Goal: Register for event/course

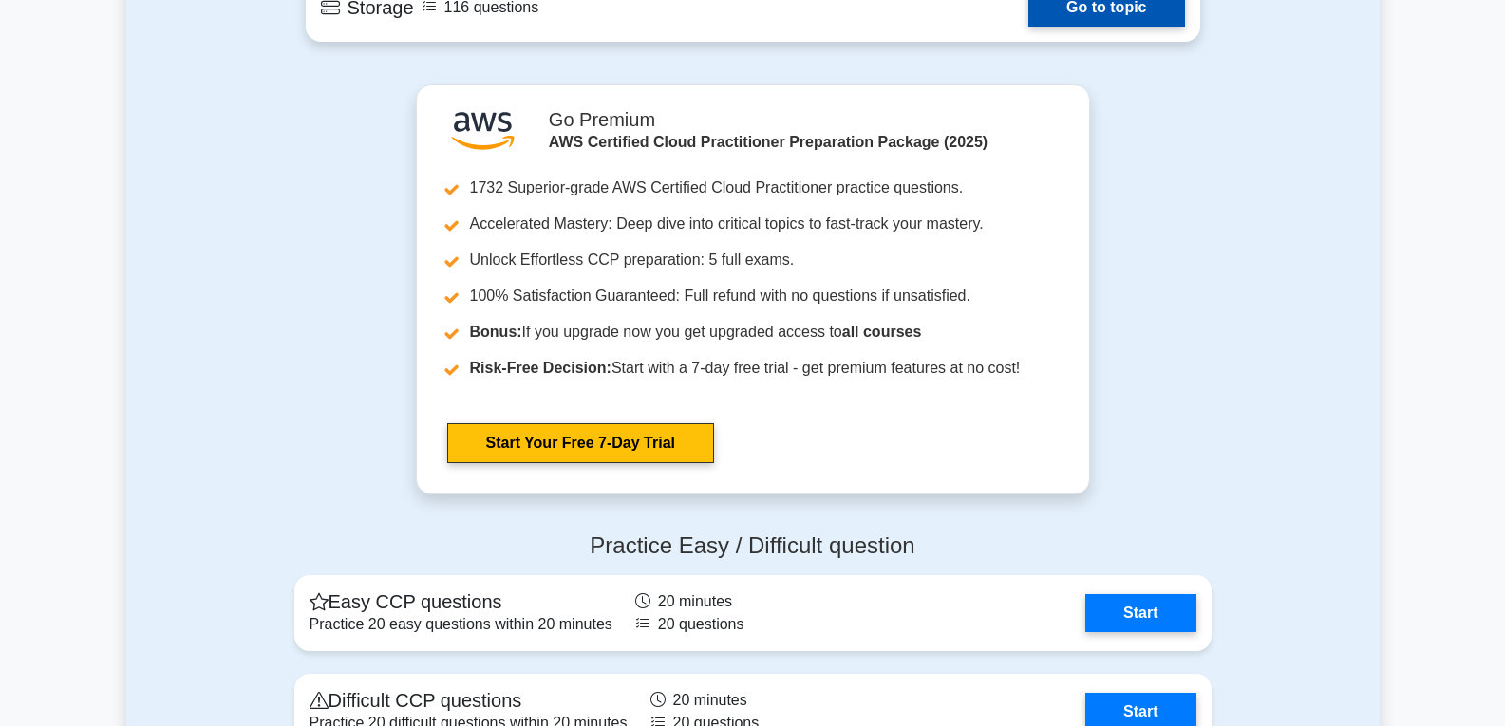
scroll to position [2943, 0]
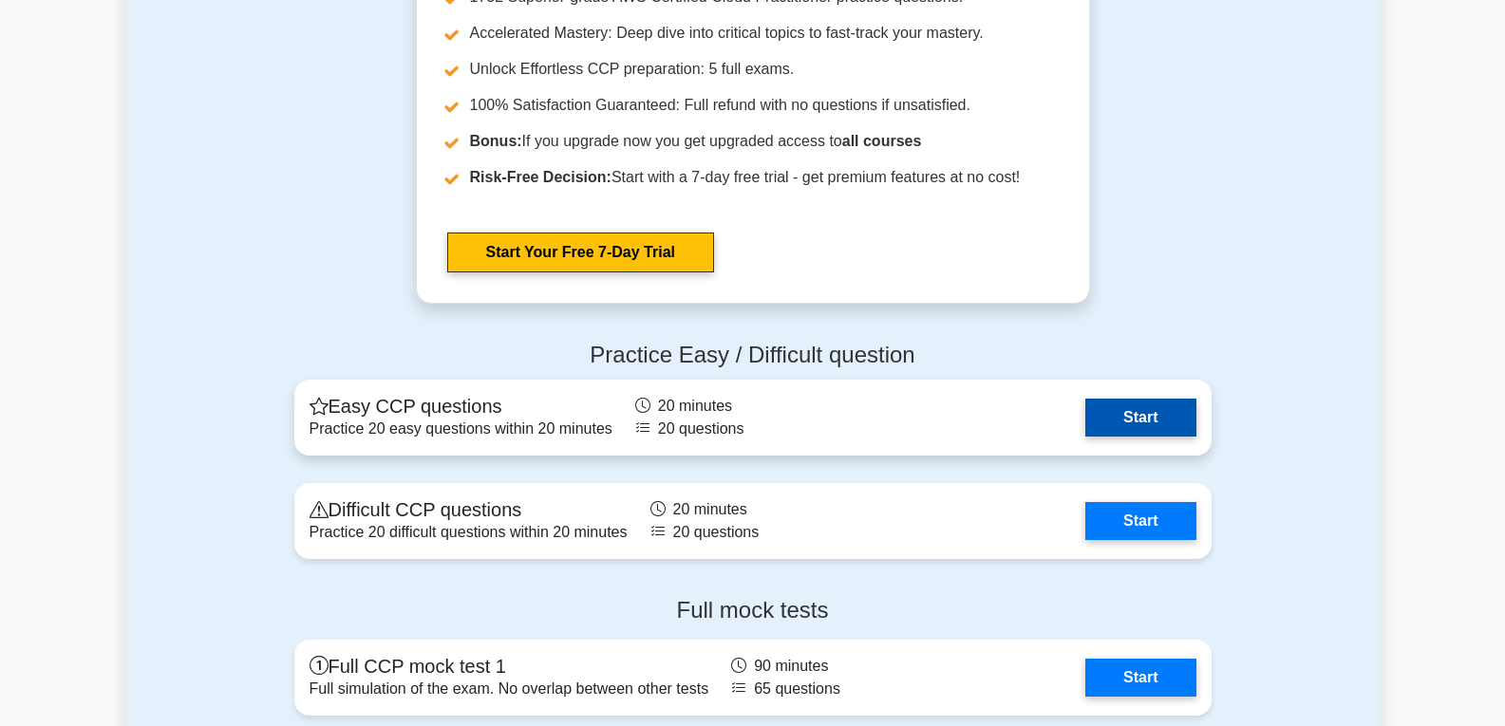
click at [1180, 406] on link "Start" at bounding box center [1140, 418] width 110 height 38
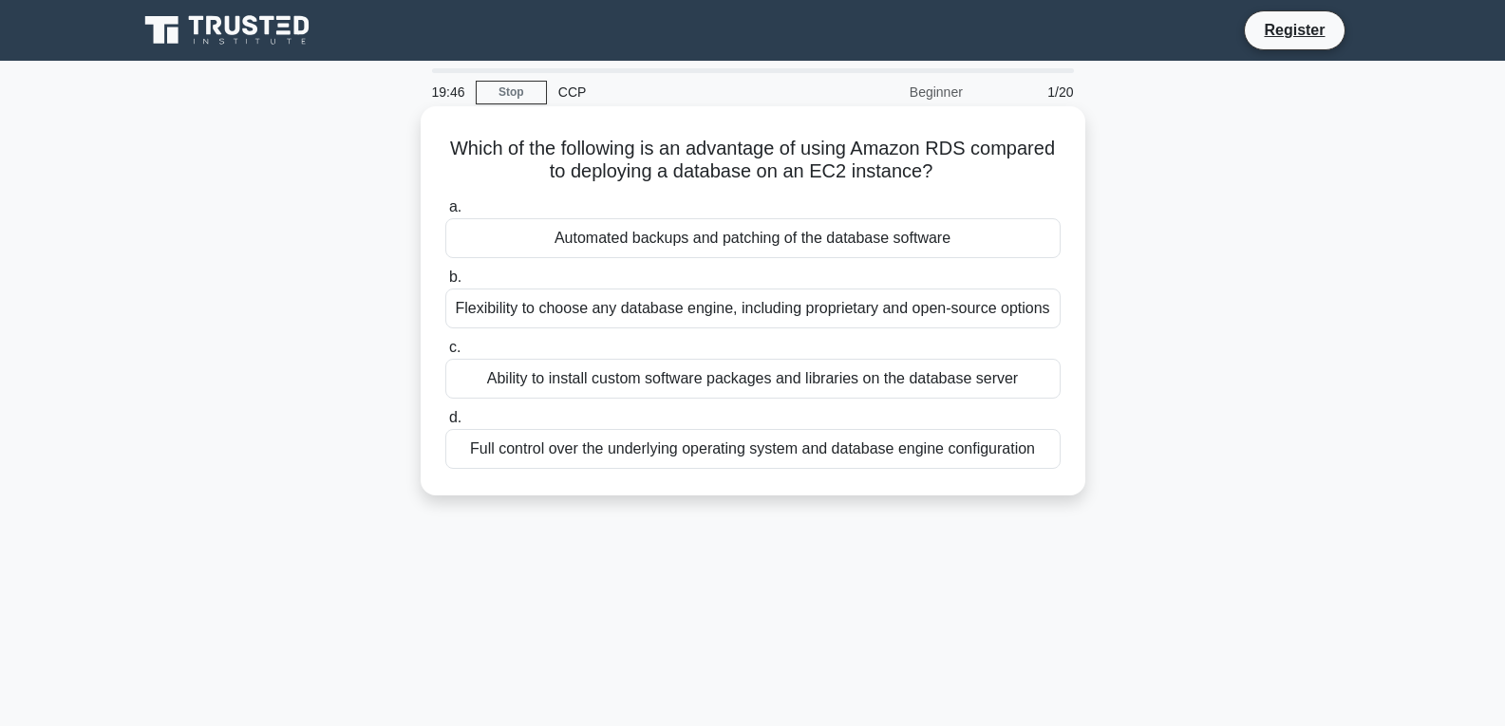
click at [944, 238] on div "Automated backups and patching of the database software" at bounding box center [752, 238] width 615 height 40
click at [445, 214] on input "a. Automated backups and patching of the database software" at bounding box center [445, 207] width 0 height 12
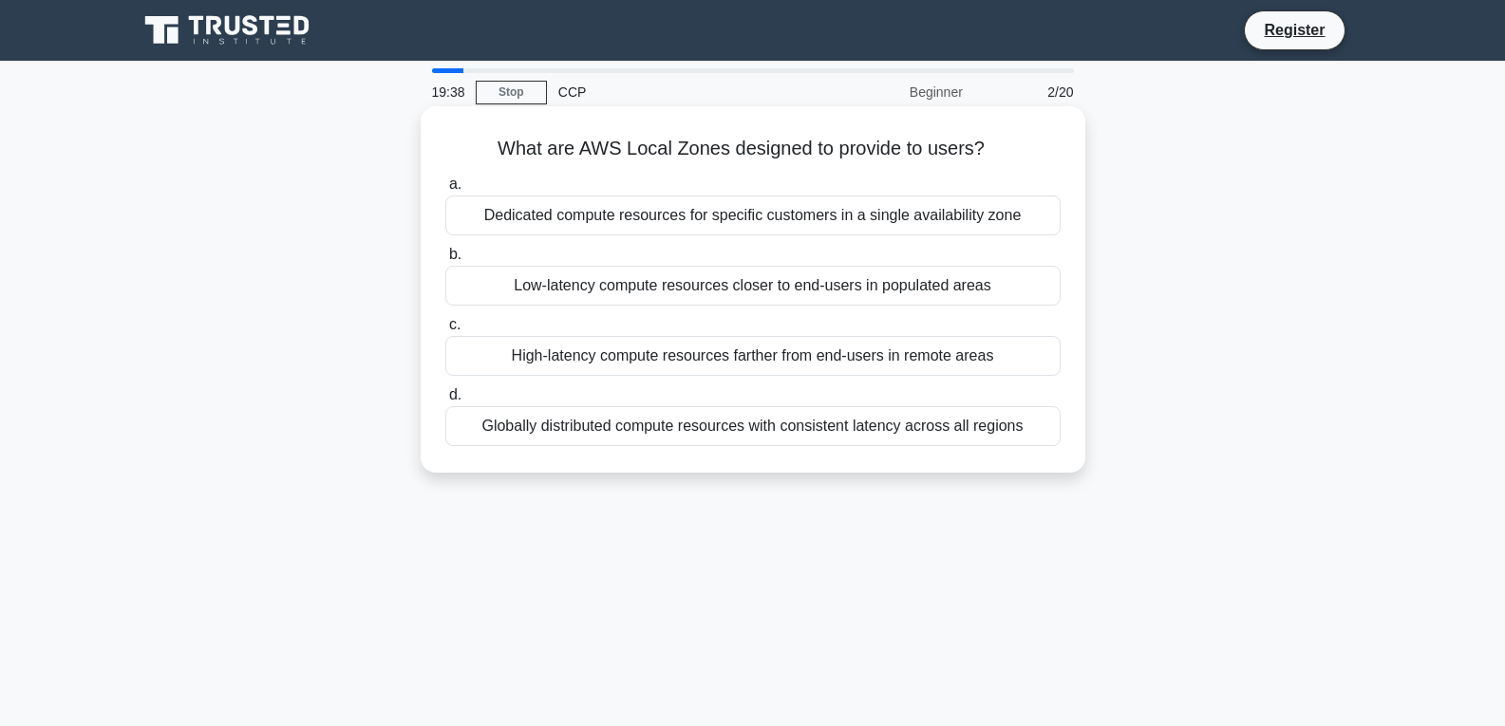
click at [877, 426] on div "Globally distributed compute resources with consistent latency across all regio…" at bounding box center [752, 426] width 615 height 40
click at [445, 402] on input "d. Globally distributed compute resources with consistent latency across all re…" at bounding box center [445, 395] width 0 height 12
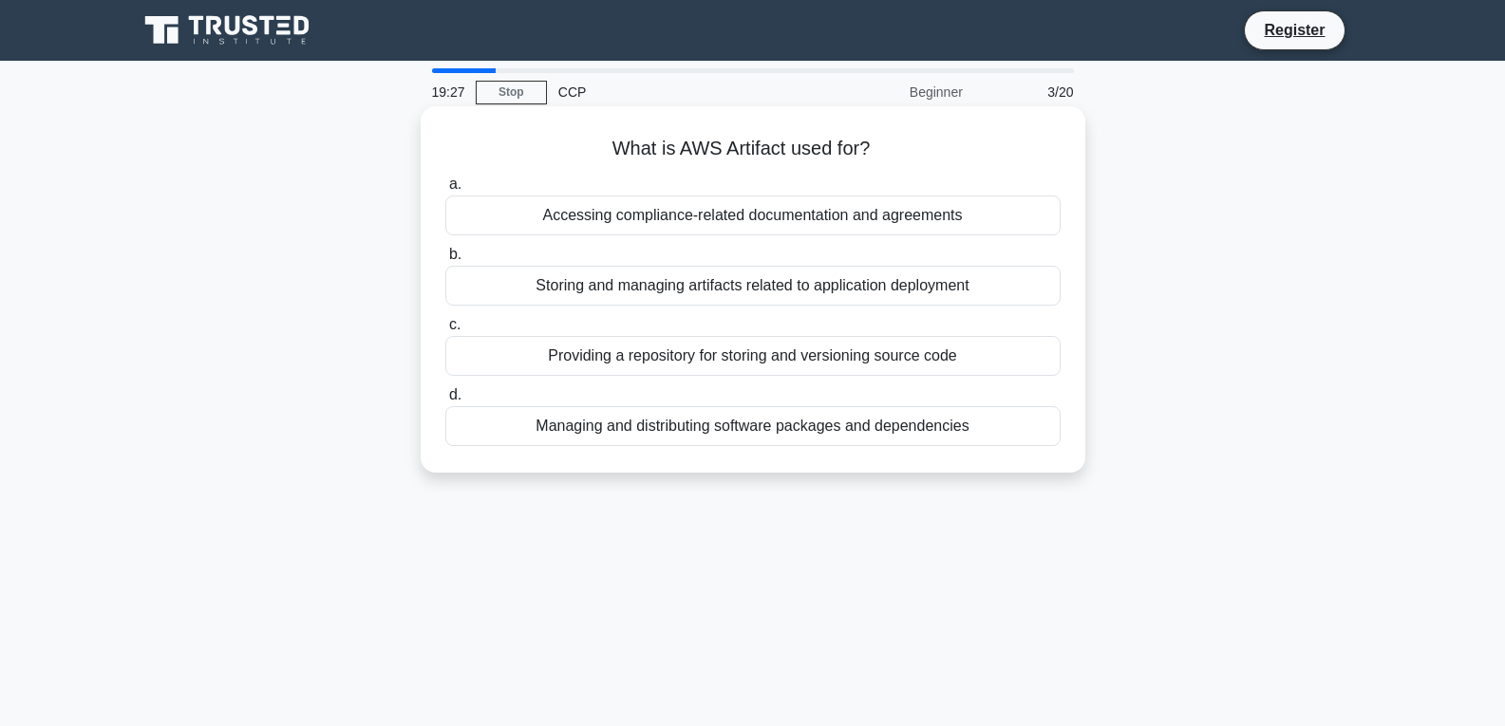
click at [927, 283] on div "Storing and managing artifacts related to application deployment" at bounding box center [752, 286] width 615 height 40
click at [445, 261] on input "b. Storing and managing artifacts related to application deployment" at bounding box center [445, 255] width 0 height 12
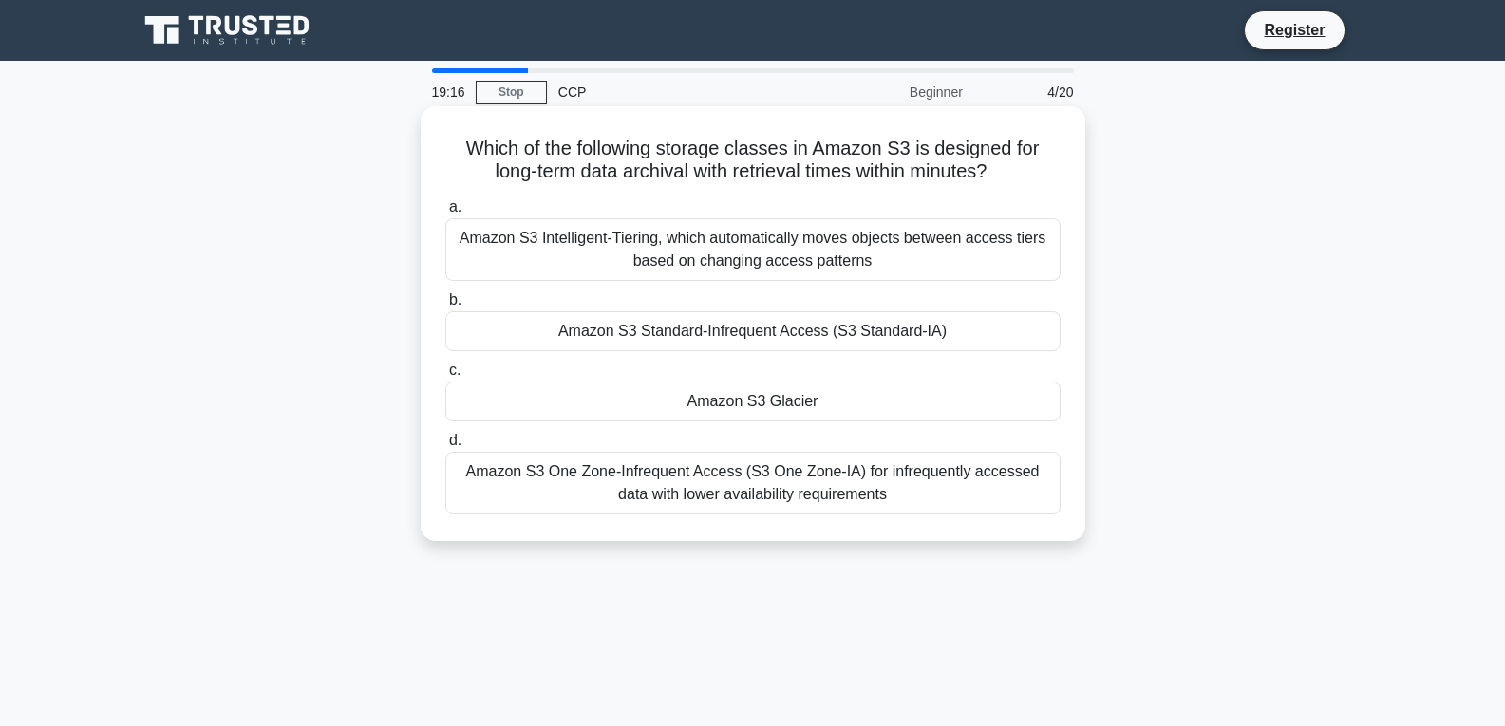
click at [878, 498] on div "Amazon S3 One Zone-Infrequent Access (S3 One Zone-IA) for infrequently accessed…" at bounding box center [752, 483] width 615 height 63
click at [445, 447] on input "d. Amazon S3 One Zone-Infrequent Access (S3 One Zone-IA) for infrequently acces…" at bounding box center [445, 441] width 0 height 12
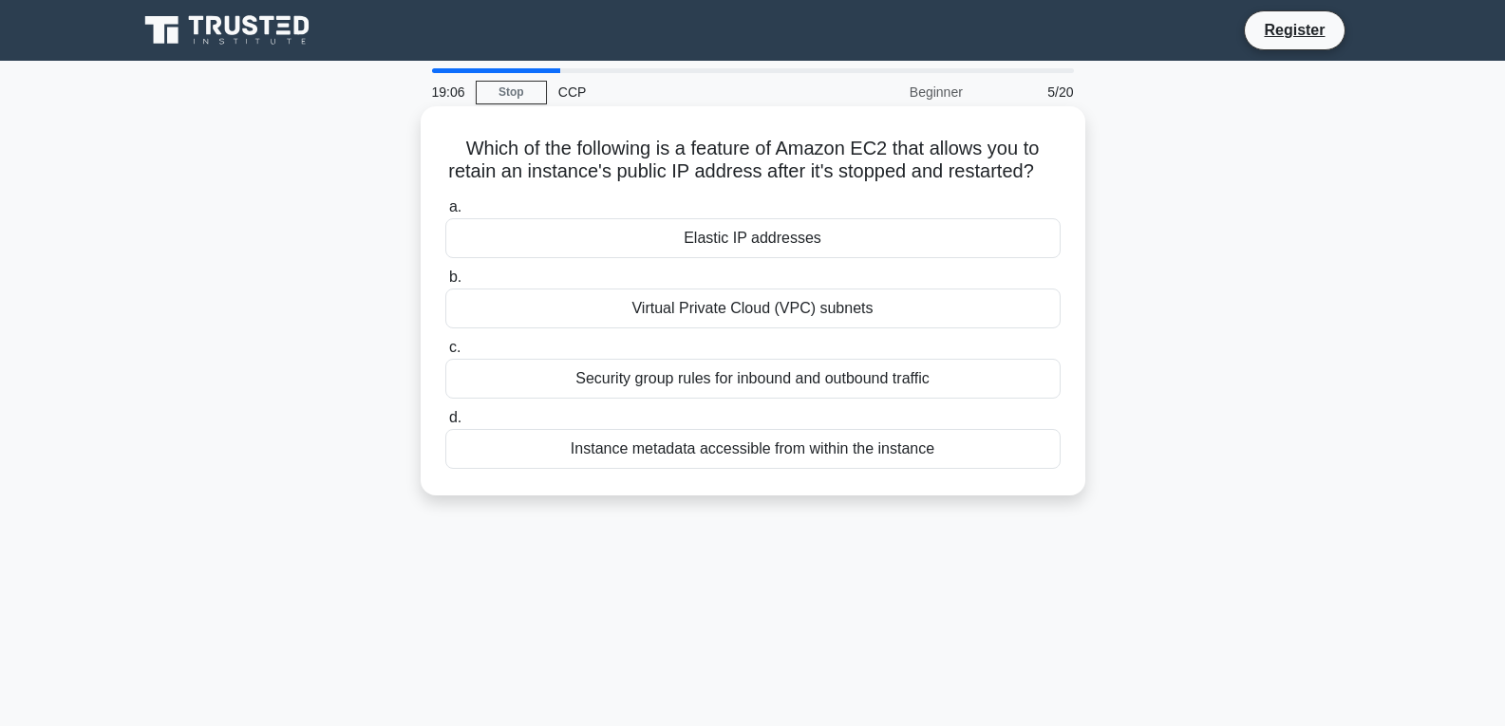
click at [762, 328] on div "Virtual Private Cloud (VPC) subnets" at bounding box center [752, 309] width 615 height 40
click at [445, 284] on input "b. Virtual Private Cloud (VPC) subnets" at bounding box center [445, 277] width 0 height 12
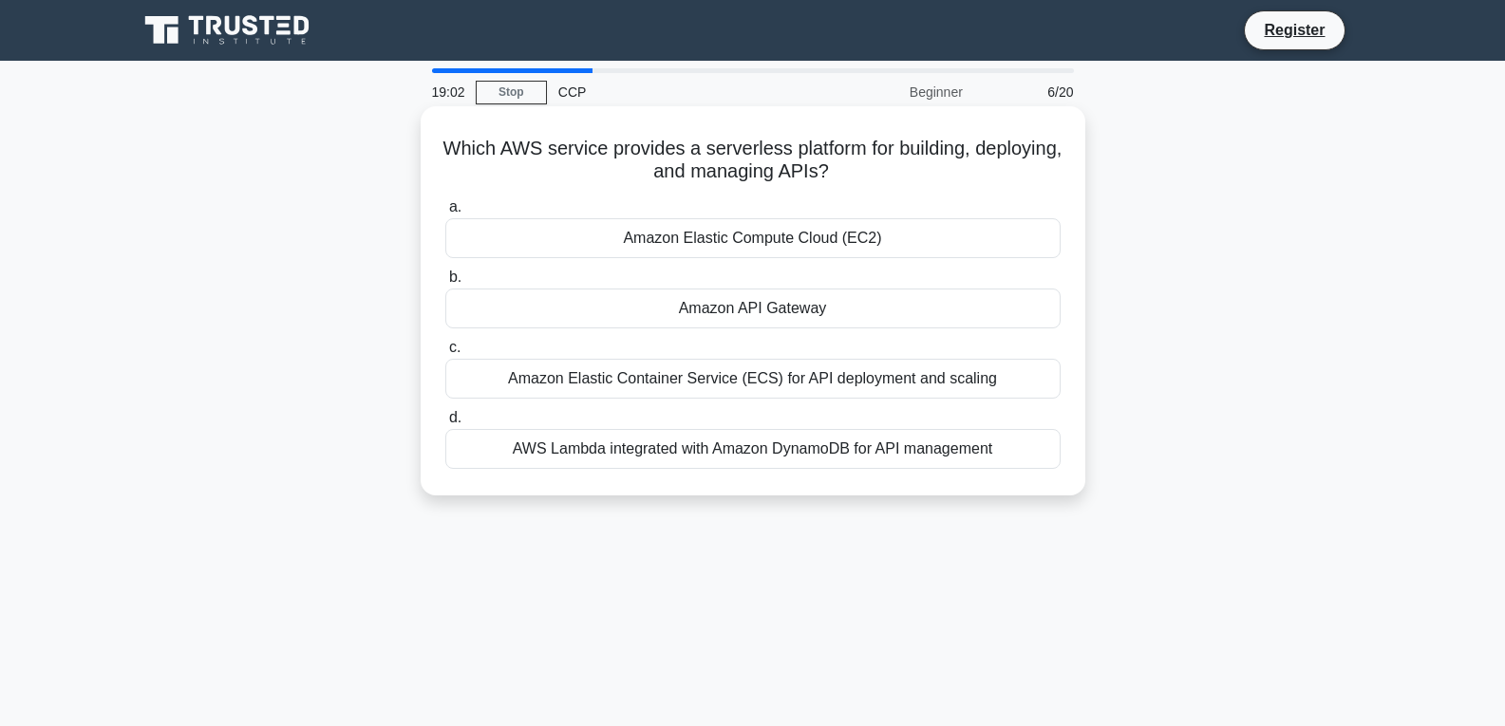
click at [845, 245] on div "Amazon Elastic Compute Cloud (EC2)" at bounding box center [752, 238] width 615 height 40
click at [445, 214] on input "a. Amazon Elastic Compute Cloud (EC2)" at bounding box center [445, 207] width 0 height 12
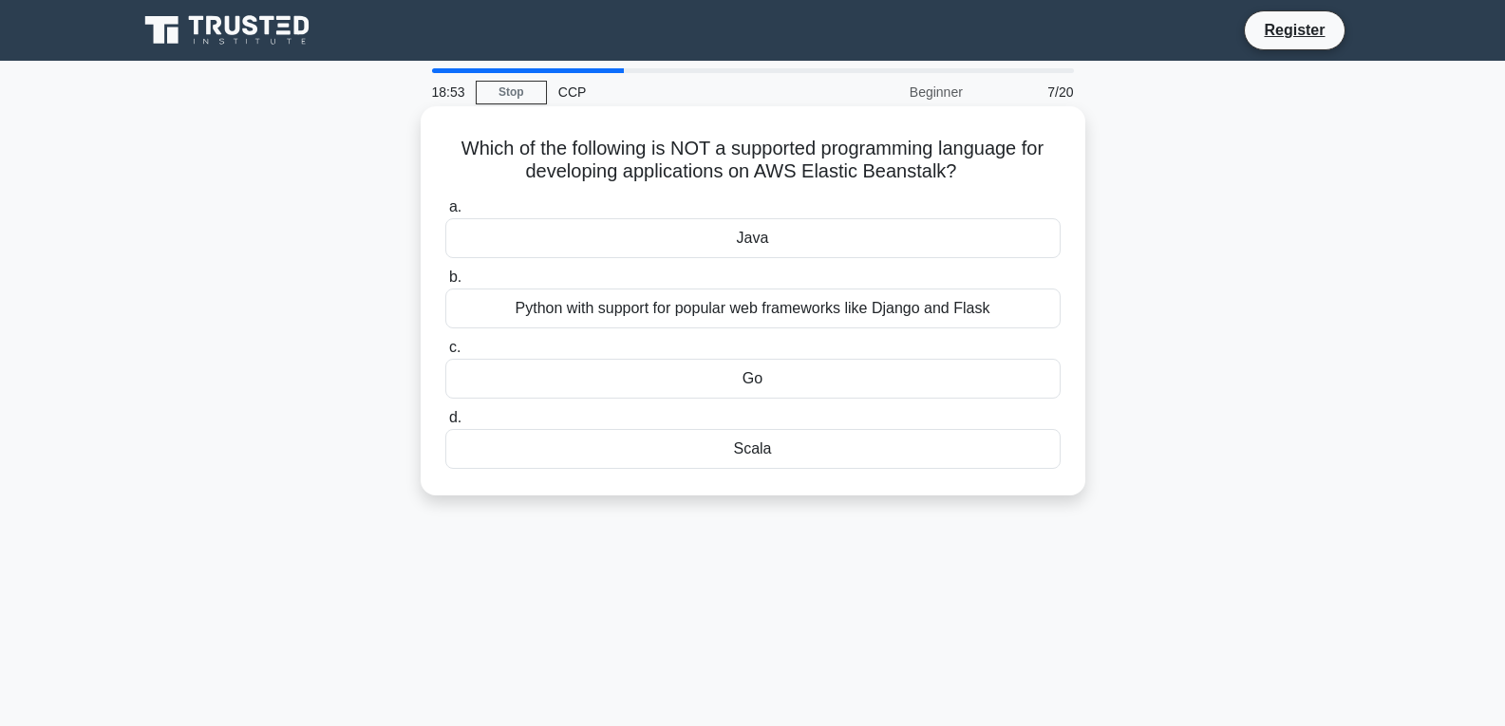
click at [841, 459] on div "Scala" at bounding box center [752, 449] width 615 height 40
click at [445, 424] on input "d. Scala" at bounding box center [445, 418] width 0 height 12
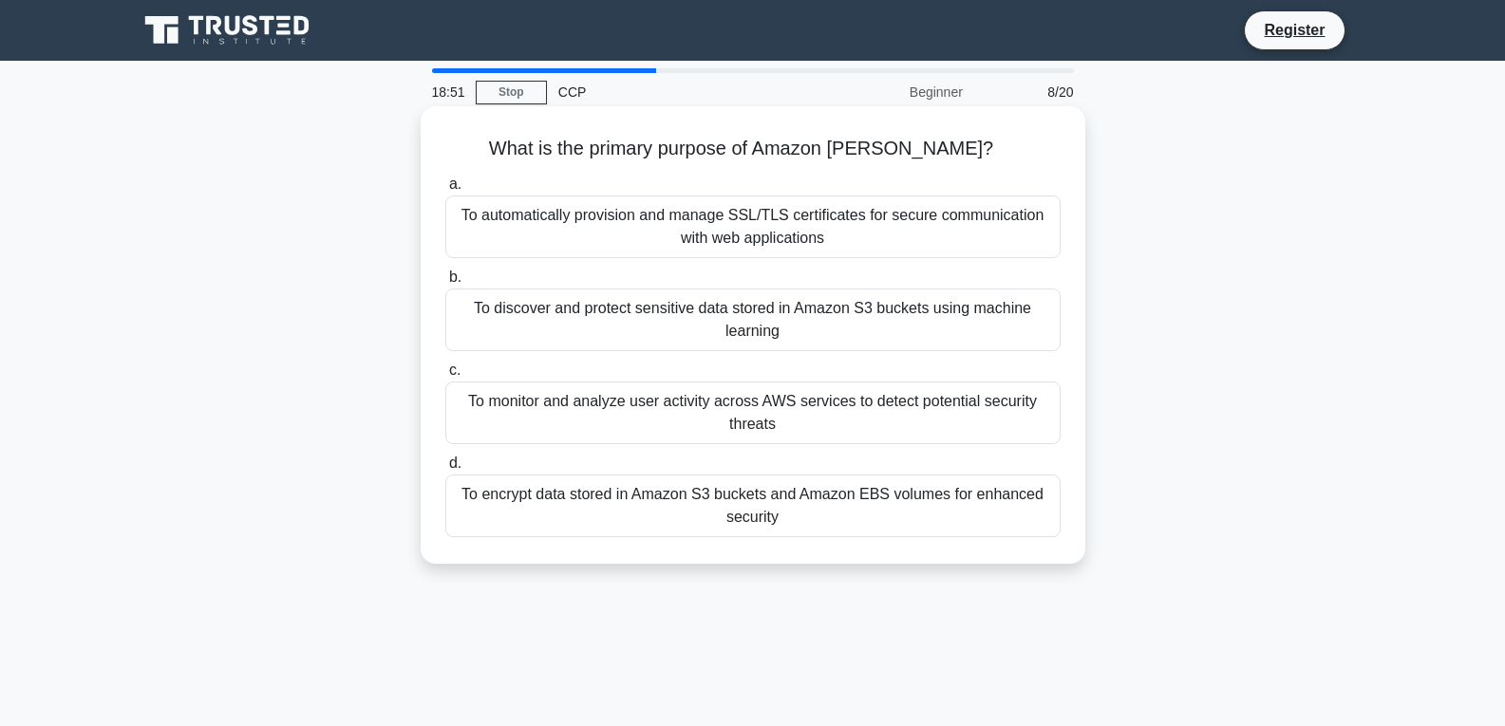
click at [851, 250] on div "To automatically provision and manage SSL/TLS certificates for secure communica…" at bounding box center [752, 227] width 615 height 63
click at [445, 191] on input "a. To automatically provision and manage SSL/TLS certificates for secure commun…" at bounding box center [445, 184] width 0 height 12
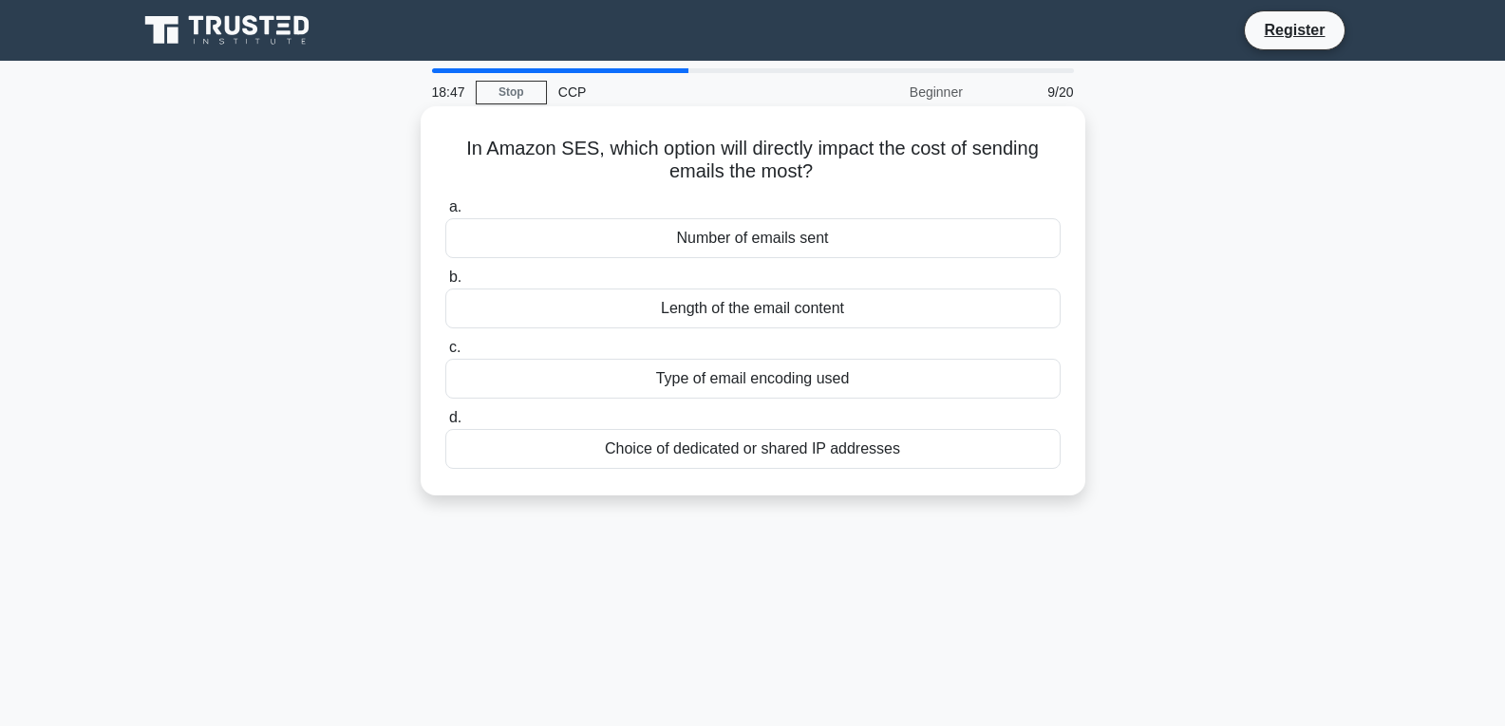
click at [842, 319] on div "Length of the email content" at bounding box center [752, 309] width 615 height 40
click at [445, 284] on input "b. Length of the email content" at bounding box center [445, 277] width 0 height 12
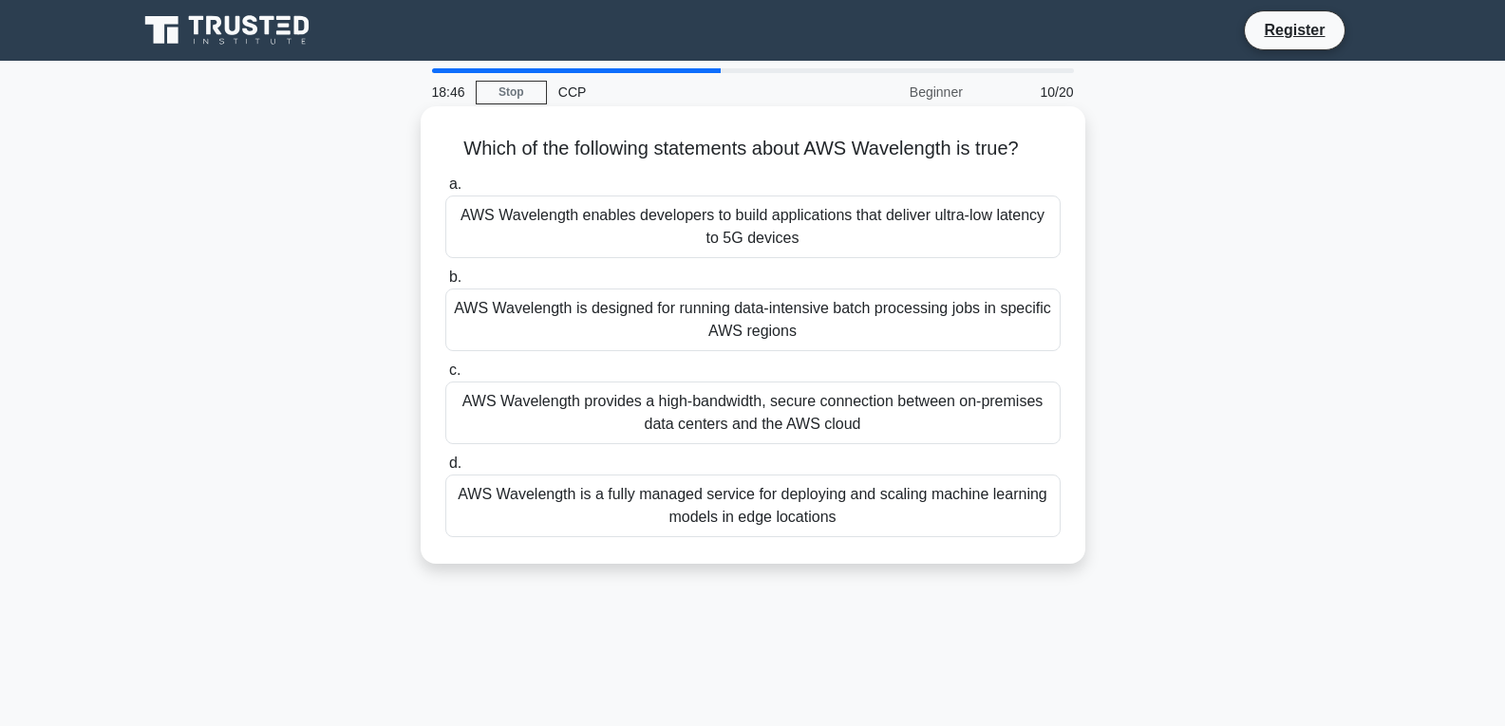
click at [838, 332] on div "AWS Wavelength is designed for running data-intensive batch processing jobs in …" at bounding box center [752, 320] width 615 height 63
click at [445, 284] on input "b. AWS Wavelength is designed for running data-intensive batch processing jobs …" at bounding box center [445, 277] width 0 height 12
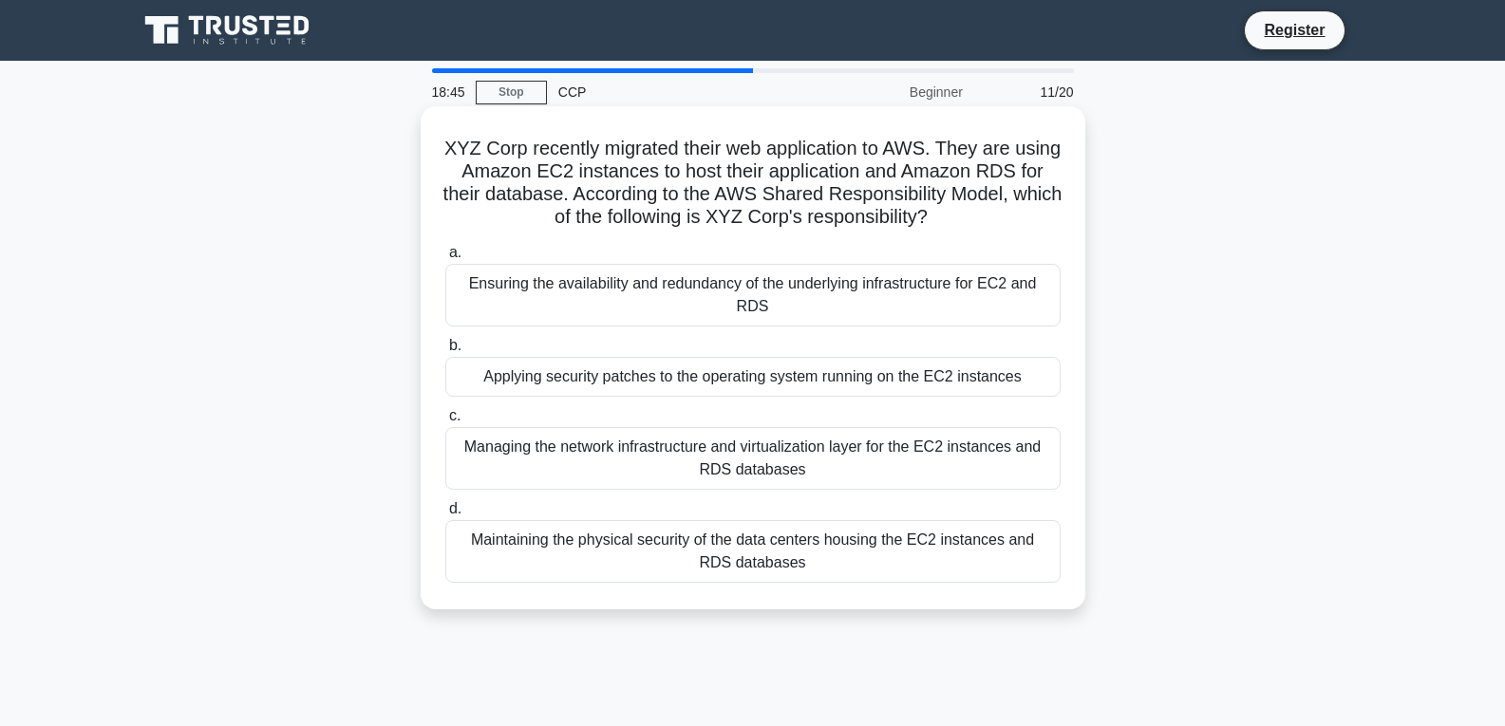
click at [821, 357] on div "Applying security patches to the operating system running on the EC2 instances" at bounding box center [752, 377] width 615 height 40
click at [445, 352] on input "b. Applying security patches to the operating system running on the EC2 instanc…" at bounding box center [445, 346] width 0 height 12
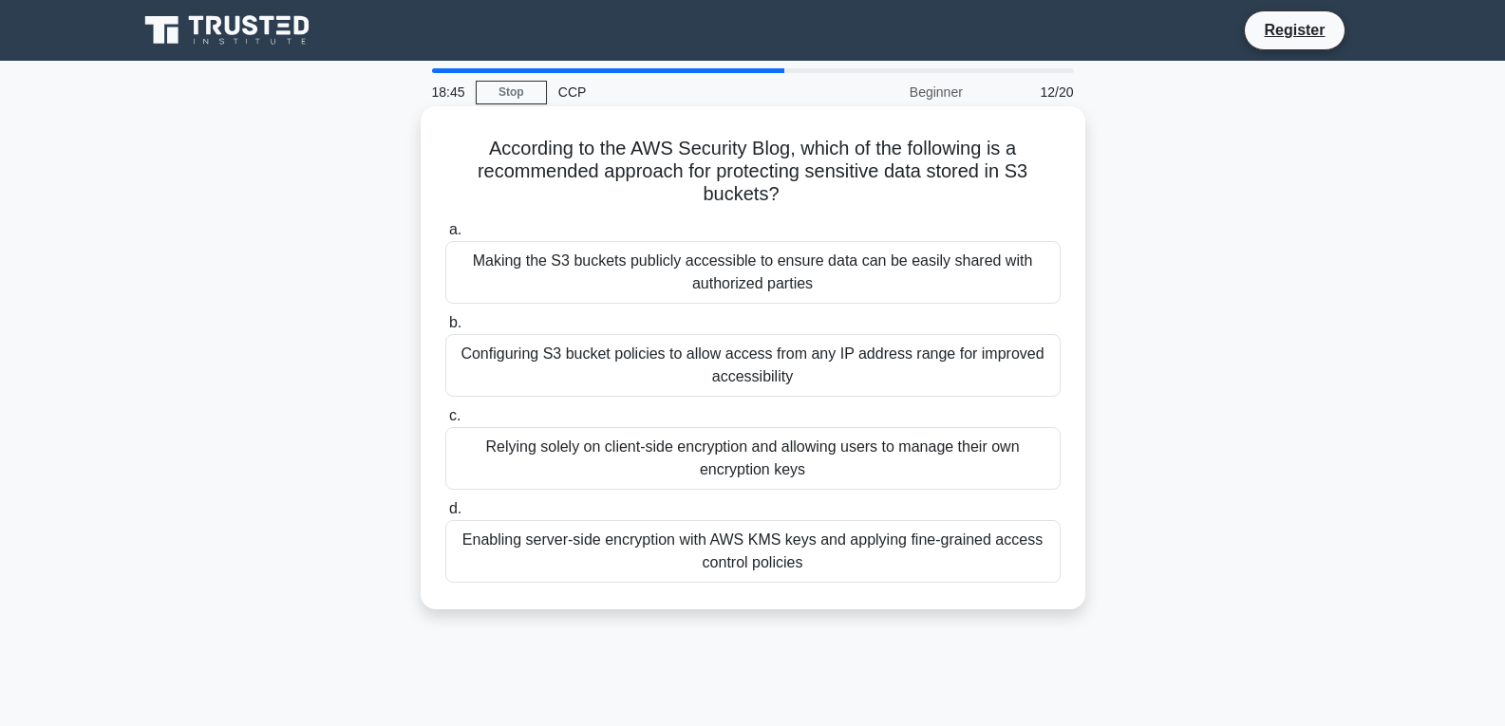
click at [789, 241] on label "a. Making the S3 buckets publicly accessible to ensure data can be easily share…" at bounding box center [752, 260] width 615 height 85
click at [445, 236] on input "a. Making the S3 buckets publicly accessible to ensure data can be easily share…" at bounding box center [445, 230] width 0 height 12
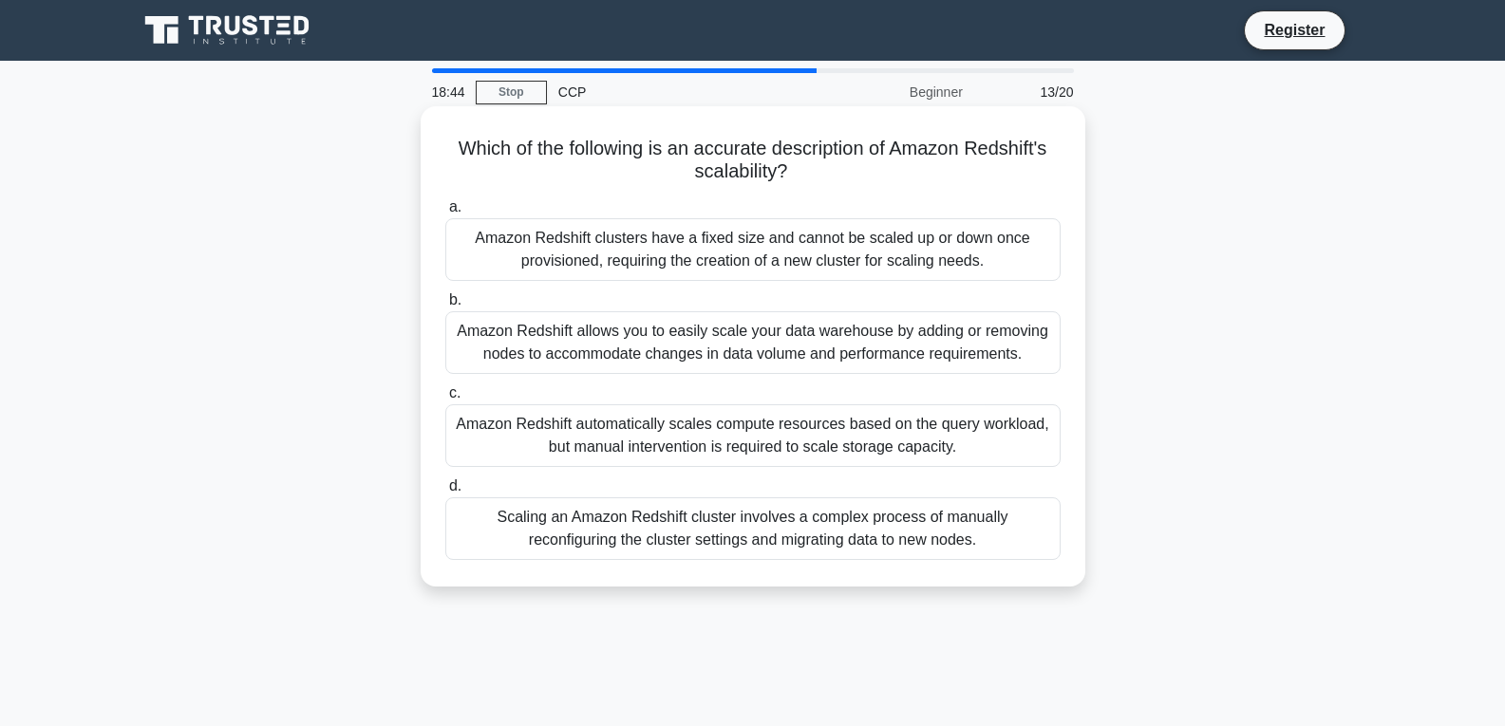
click at [801, 302] on label "b. Amazon Redshift allows you to easily scale your data warehouse by adding or …" at bounding box center [752, 331] width 615 height 85
click at [445, 302] on input "b. Amazon Redshift allows you to easily scale your data warehouse by adding or …" at bounding box center [445, 300] width 0 height 12
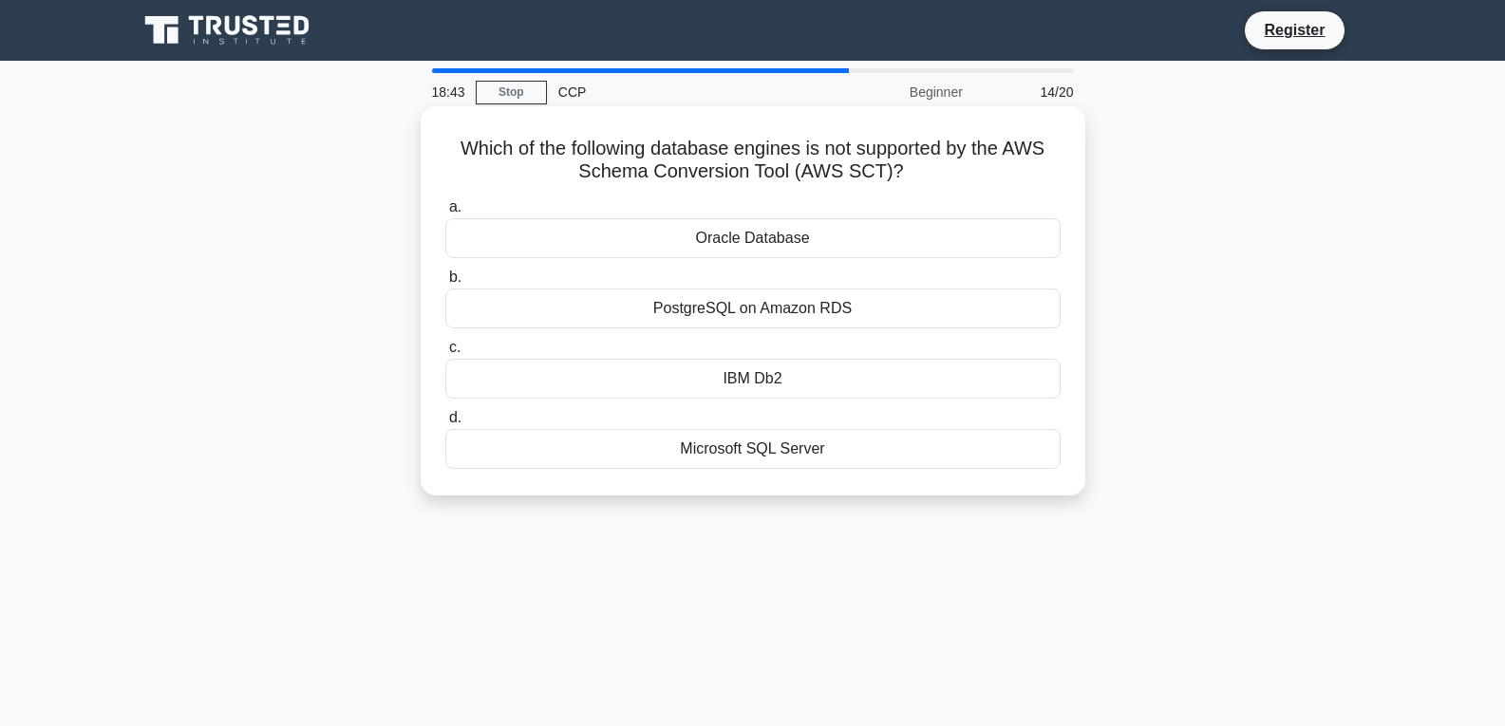
click at [806, 243] on div "Oracle Database" at bounding box center [752, 238] width 615 height 40
click at [445, 214] on input "a. Oracle Database" at bounding box center [445, 207] width 0 height 12
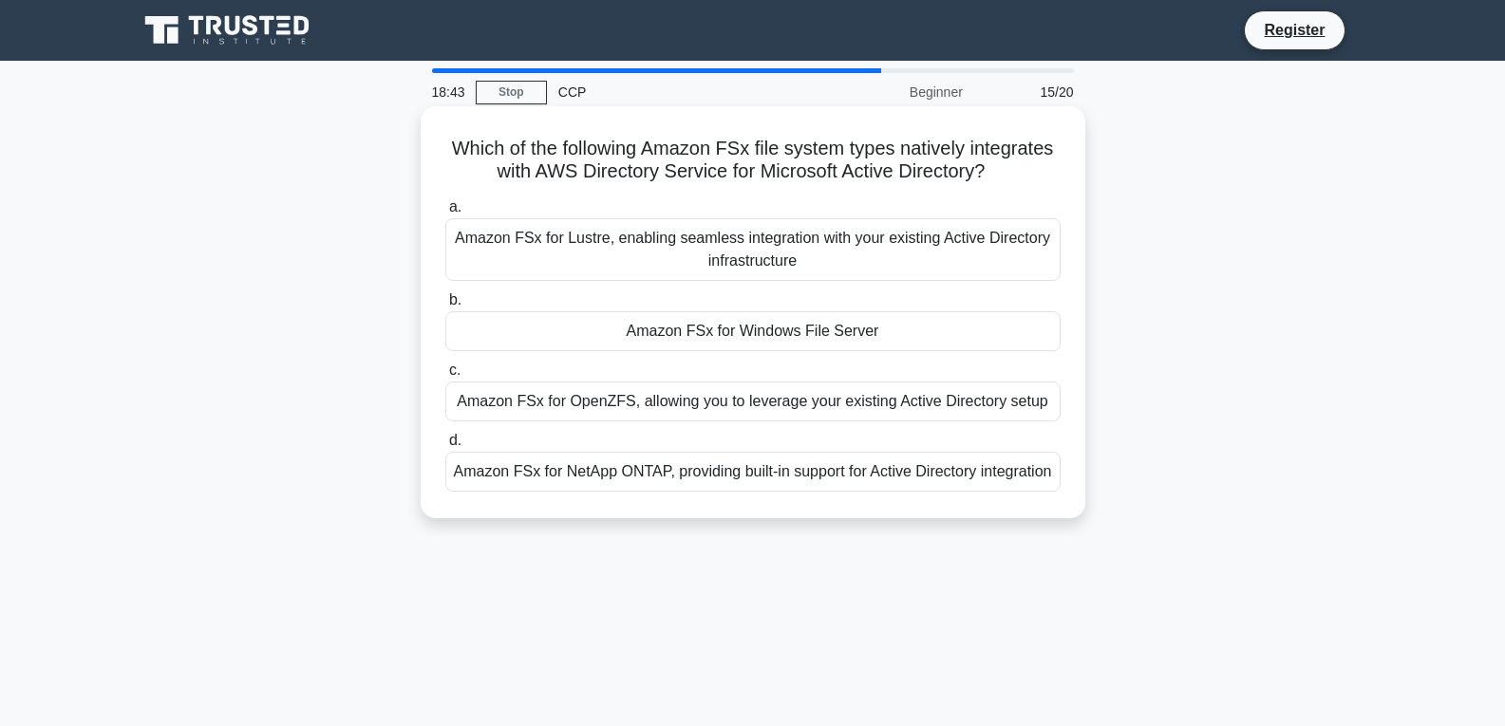
click at [813, 313] on div "Amazon FSx for Windows File Server" at bounding box center [752, 331] width 615 height 40
click at [445, 307] on input "b. Amazon FSx for Windows File Server" at bounding box center [445, 300] width 0 height 12
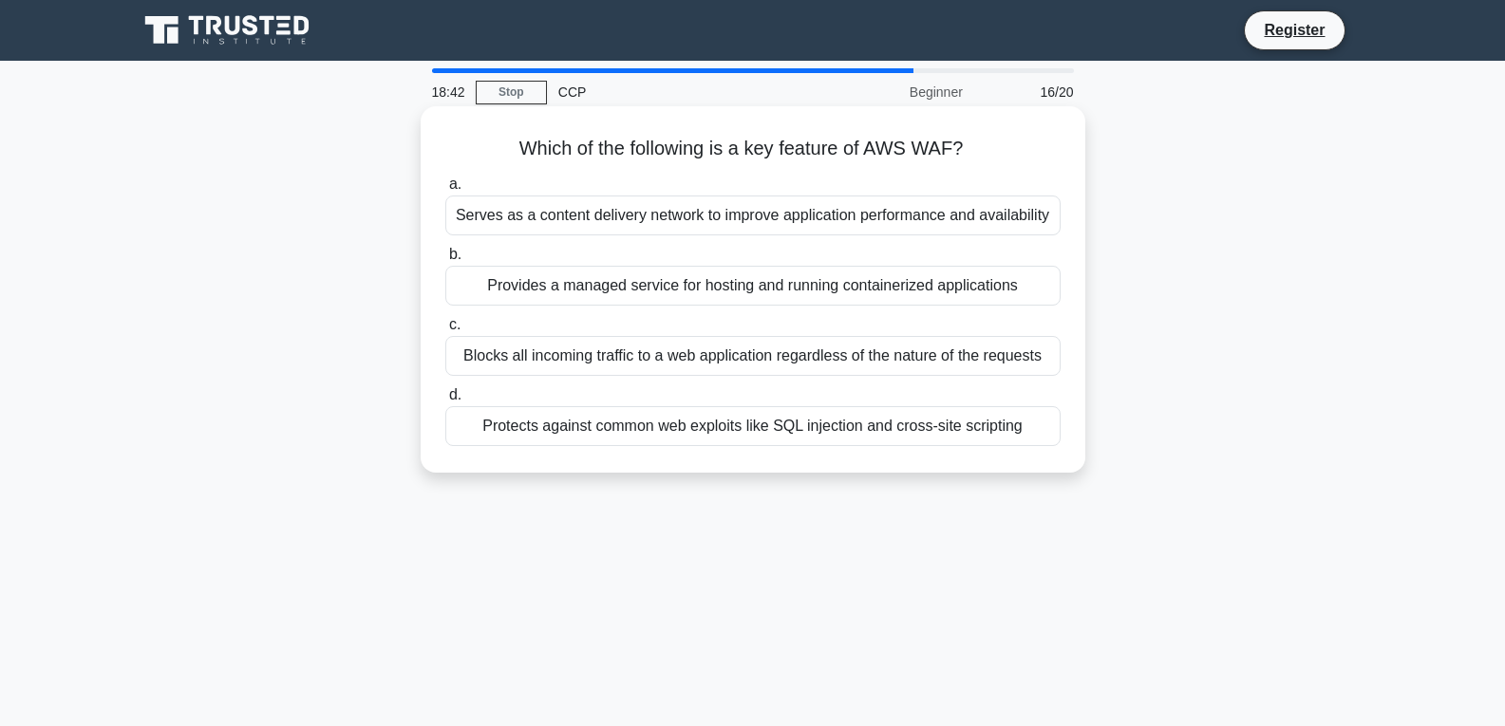
click at [815, 347] on div "Blocks all incoming traffic to a web application regardless of the nature of th…" at bounding box center [752, 356] width 615 height 40
click at [445, 331] on input "c. Blocks all incoming traffic to a web application regardless of the nature of…" at bounding box center [445, 325] width 0 height 12
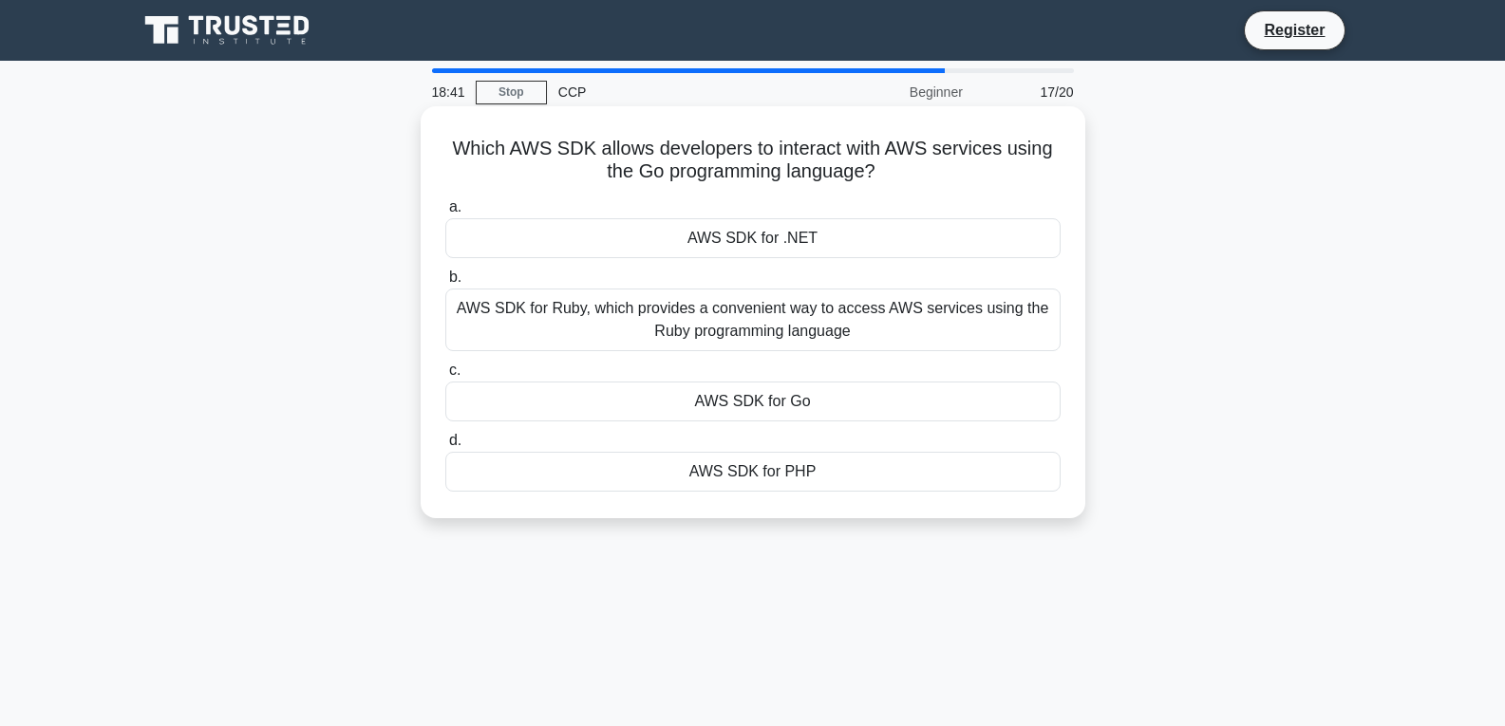
click at [822, 324] on div "AWS SDK for Ruby, which provides a convenient way to access AWS services using …" at bounding box center [752, 320] width 615 height 63
click at [445, 284] on input "b. AWS SDK for Ruby, which provides a convenient way to access AWS services usi…" at bounding box center [445, 277] width 0 height 12
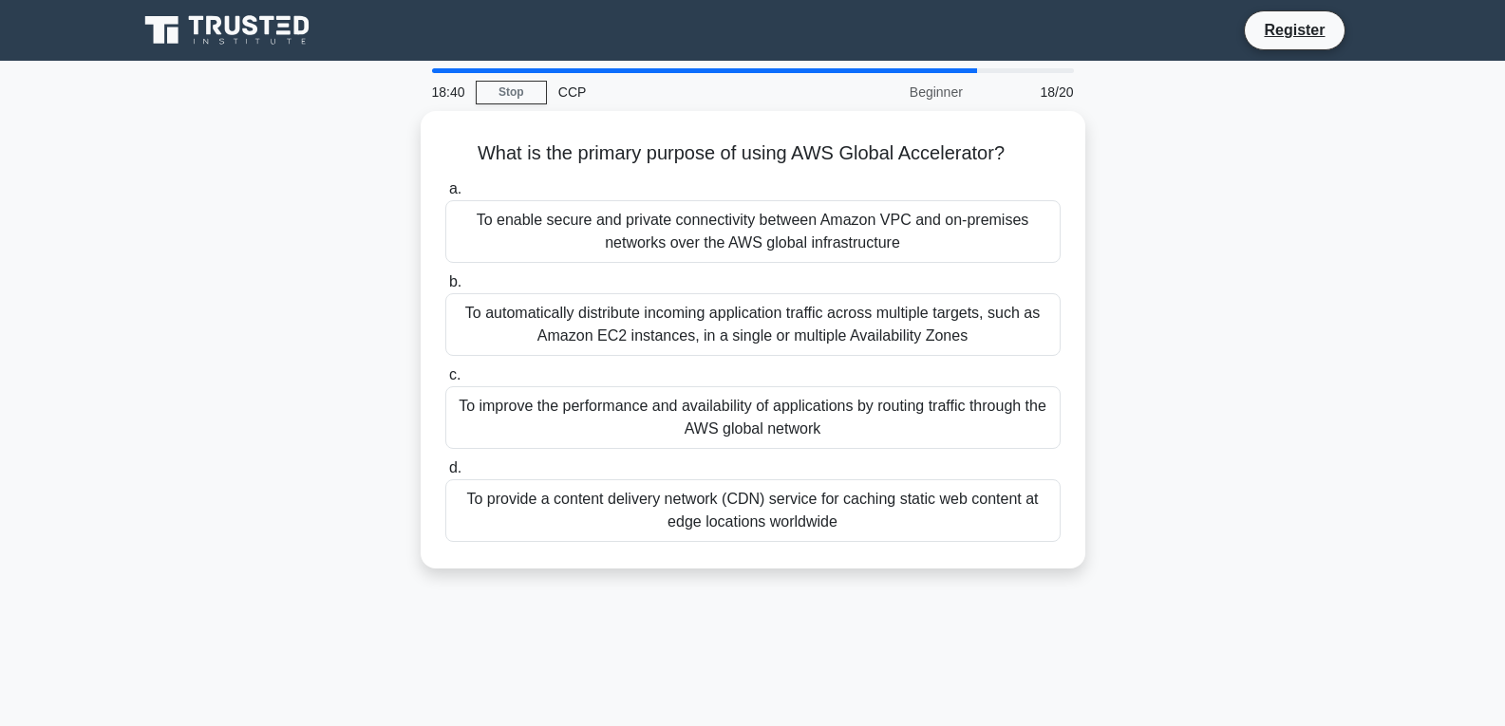
click at [813, 409] on div "To improve the performance and availability of applications by routing traffic …" at bounding box center [752, 417] width 615 height 63
click at [445, 382] on input "c. To improve the performance and availability of applications by routing traff…" at bounding box center [445, 375] width 0 height 12
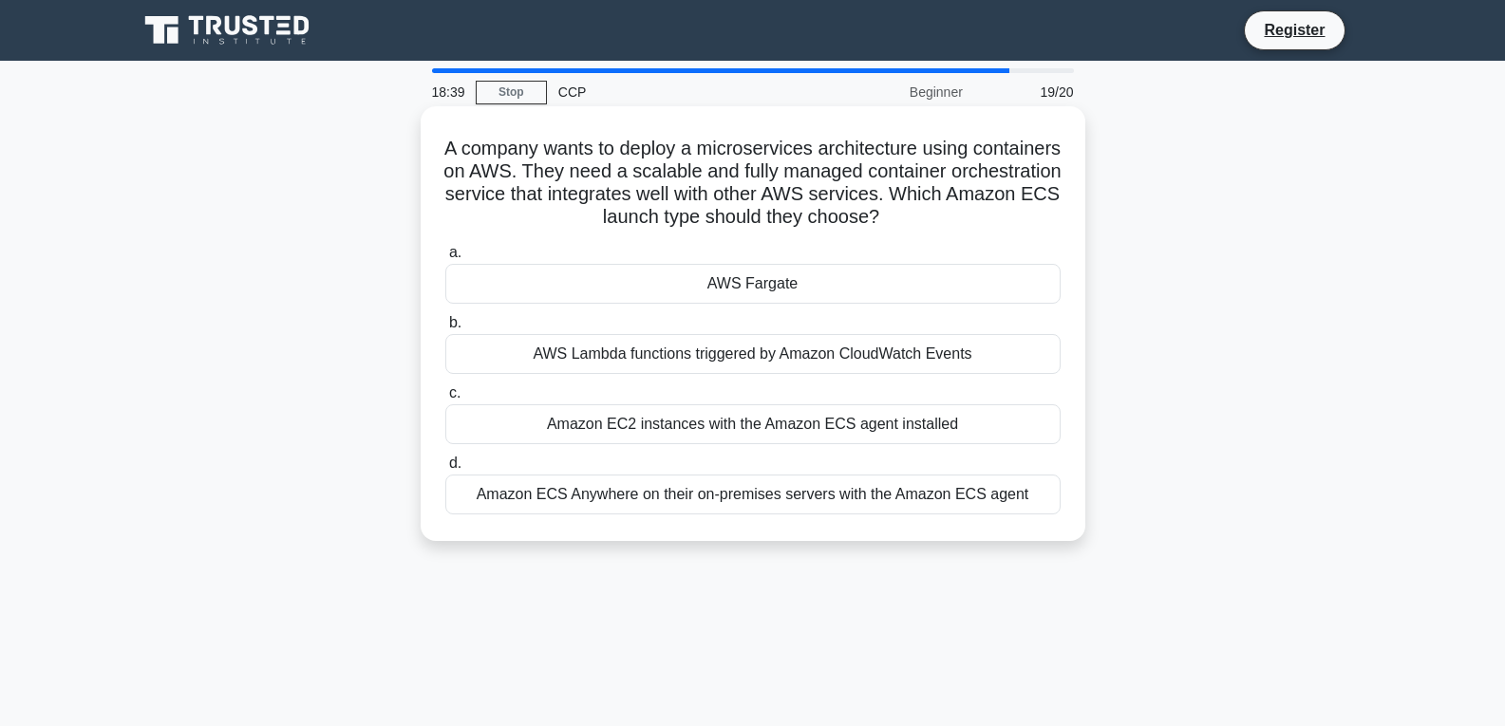
click at [829, 358] on div "AWS Lambda functions triggered by Amazon CloudWatch Events" at bounding box center [752, 354] width 615 height 40
click at [445, 329] on input "b. AWS Lambda functions triggered by Amazon CloudWatch Events" at bounding box center [445, 323] width 0 height 12
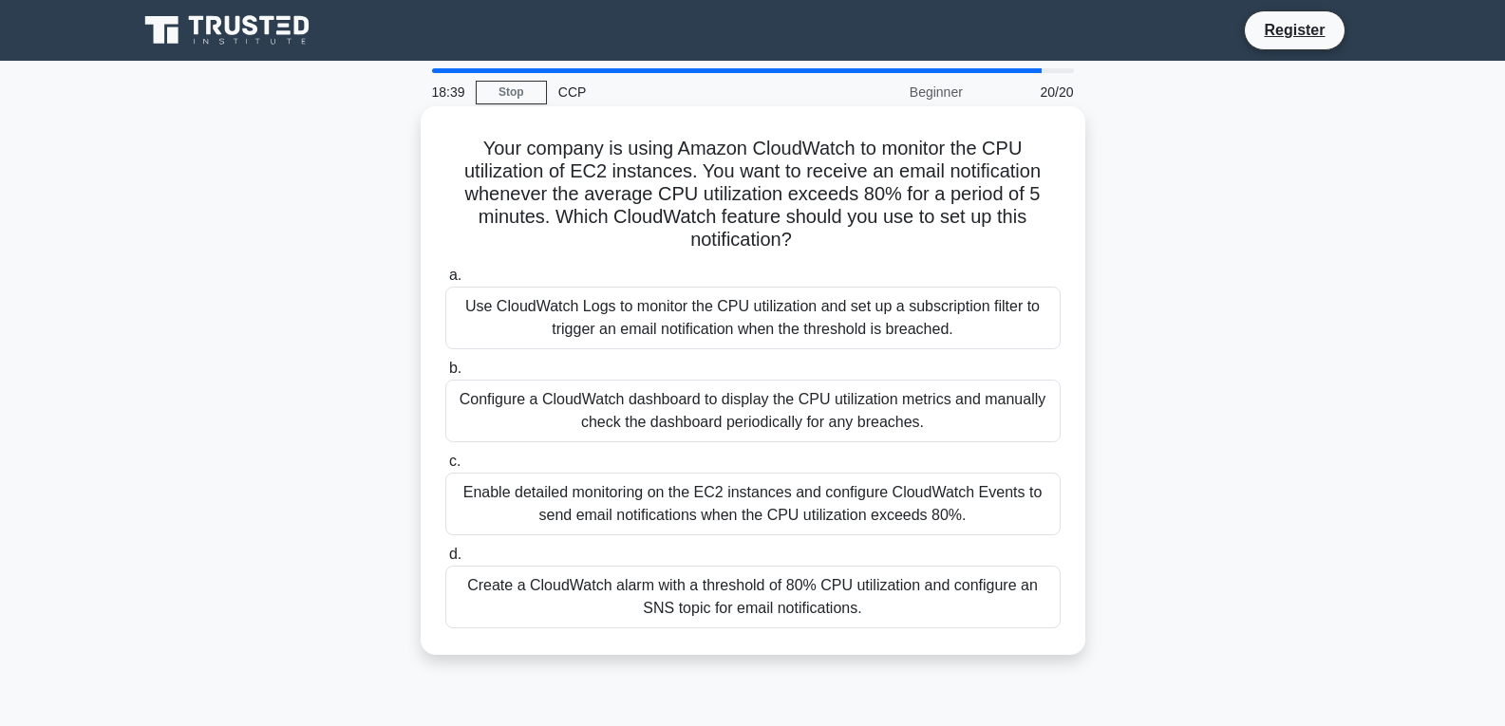
click at [809, 416] on div "Configure a CloudWatch dashboard to display the CPU utilization metrics and man…" at bounding box center [752, 411] width 615 height 63
click at [445, 375] on input "b. Configure a CloudWatch dashboard to display the CPU utilization metrics and …" at bounding box center [445, 369] width 0 height 12
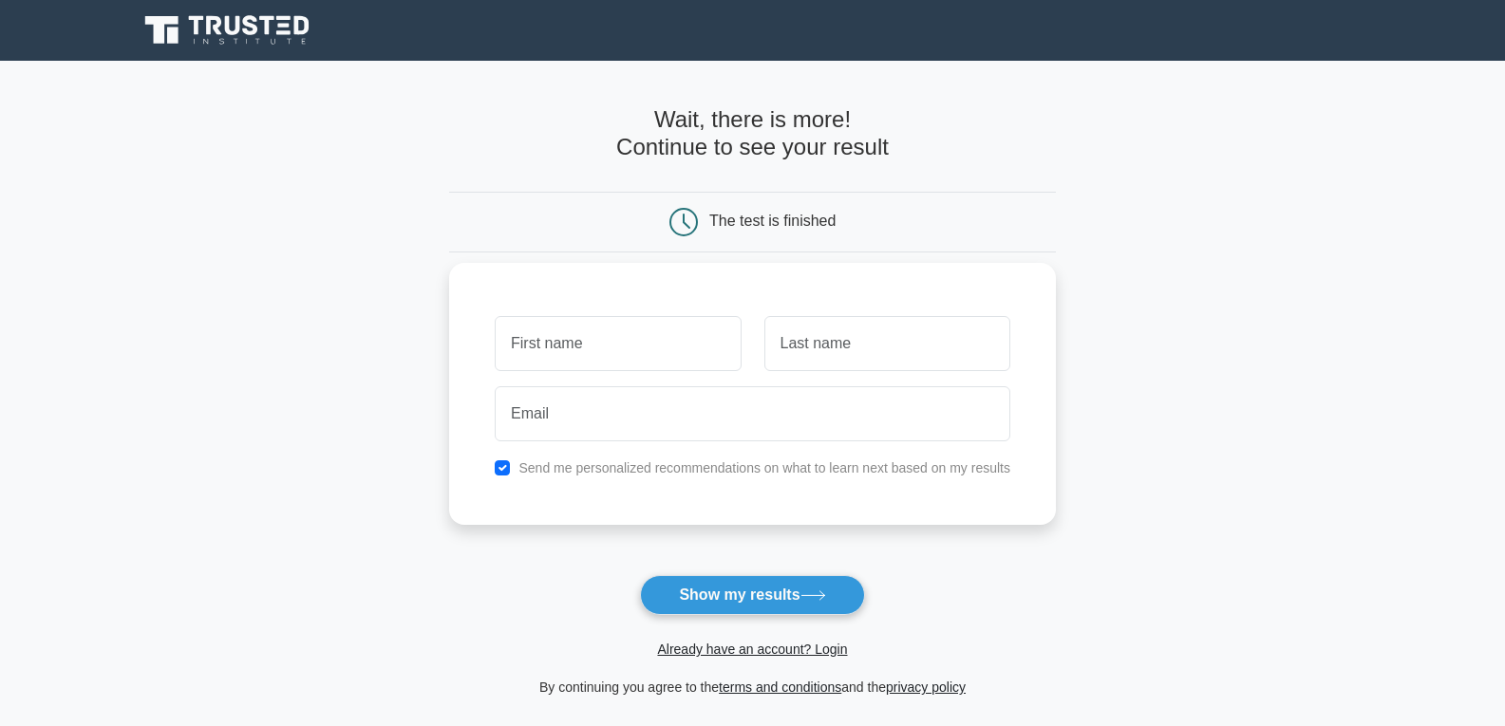
click at [640, 346] on input "text" at bounding box center [618, 343] width 246 height 55
type input "Varshini"
click at [993, 328] on input "text" at bounding box center [887, 343] width 246 height 55
type input "B R"
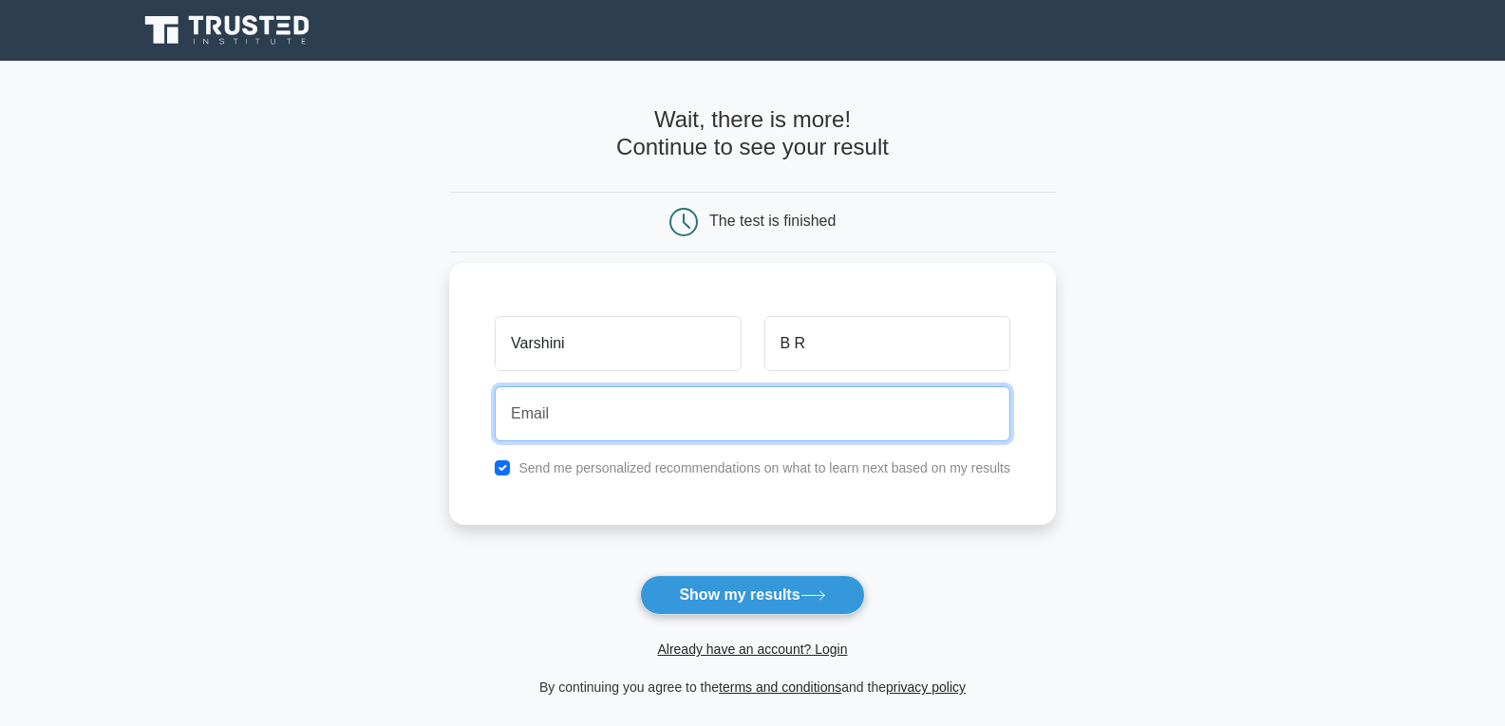
click at [848, 431] on input "email" at bounding box center [752, 413] width 515 height 55
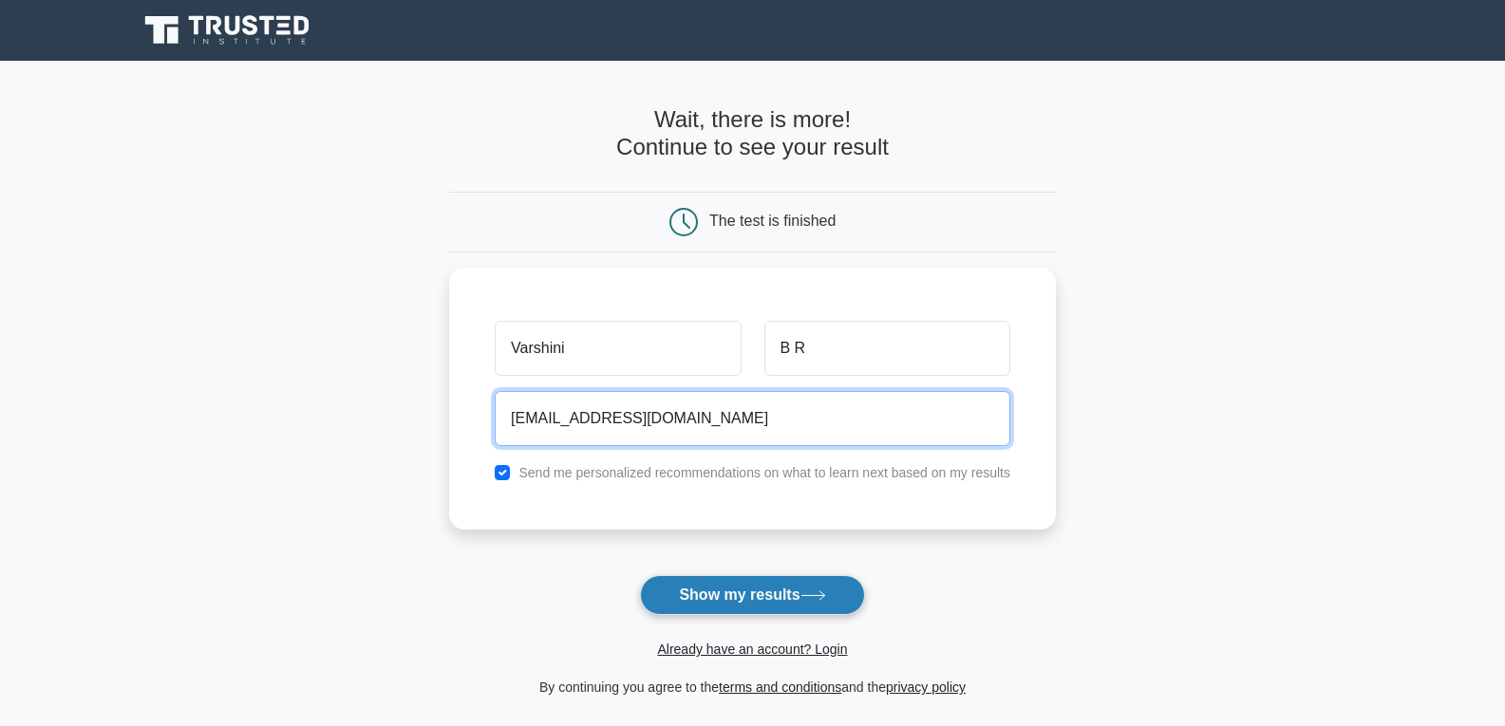
type input "[EMAIL_ADDRESS][DOMAIN_NAME]"
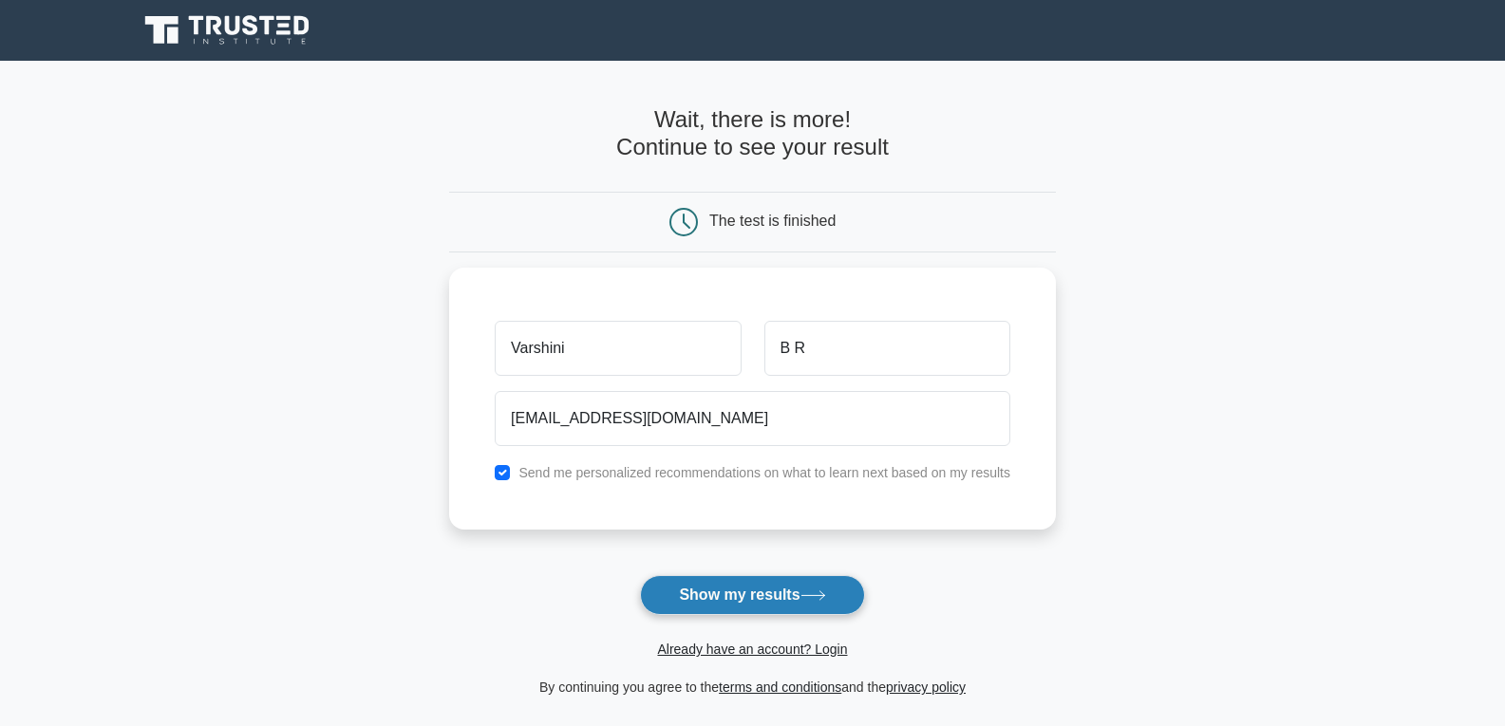
click at [813, 580] on button "Show my results" at bounding box center [752, 595] width 224 height 40
